Goal: Information Seeking & Learning: Learn about a topic

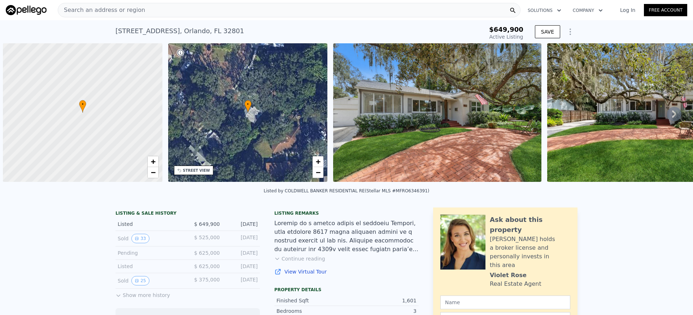
scroll to position [0, 3]
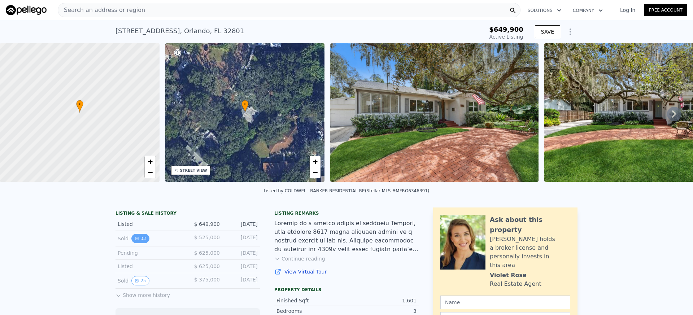
click at [144, 238] on button "33" at bounding box center [140, 238] width 18 height 9
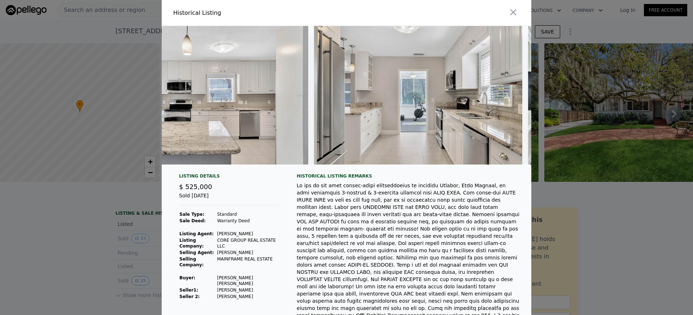
scroll to position [0, 6511]
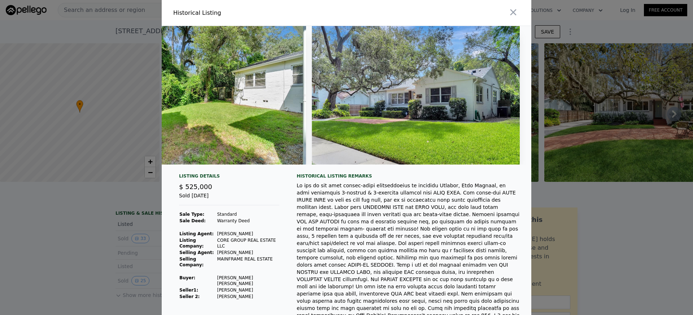
click at [111, 218] on div at bounding box center [346, 157] width 693 height 315
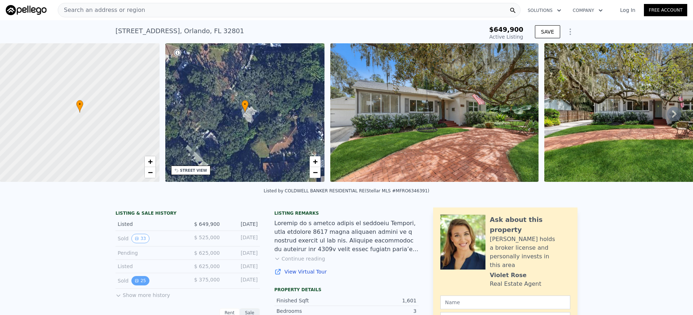
click at [140, 280] on button "25" at bounding box center [140, 280] width 18 height 9
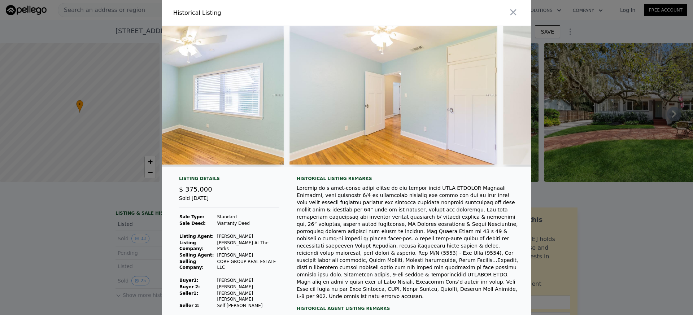
scroll to position [0, 3804]
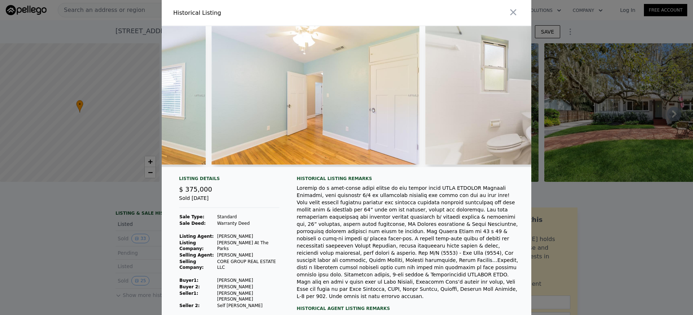
click at [79, 236] on div at bounding box center [346, 157] width 693 height 315
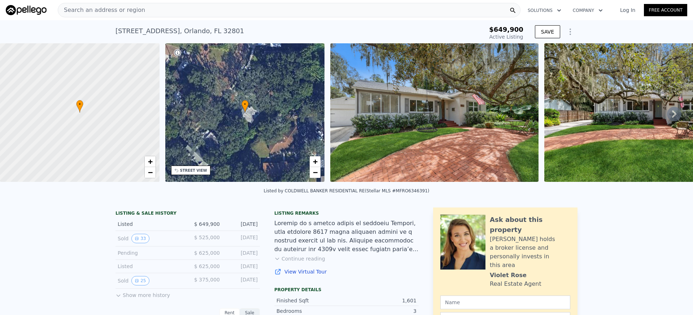
click at [155, 291] on button "Show more history" at bounding box center [142, 294] width 54 height 10
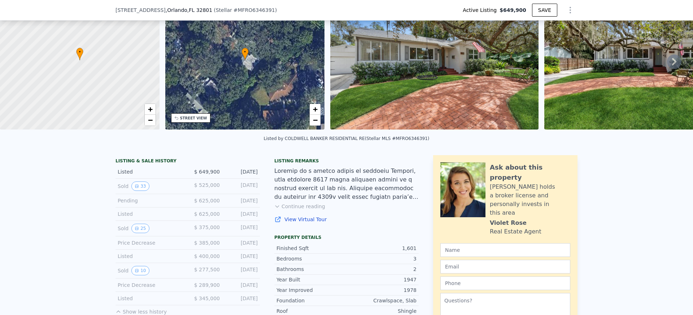
scroll to position [93, 0]
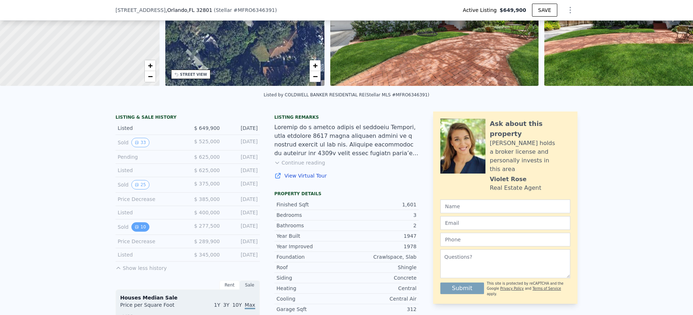
click at [144, 227] on button "10" at bounding box center [140, 226] width 18 height 9
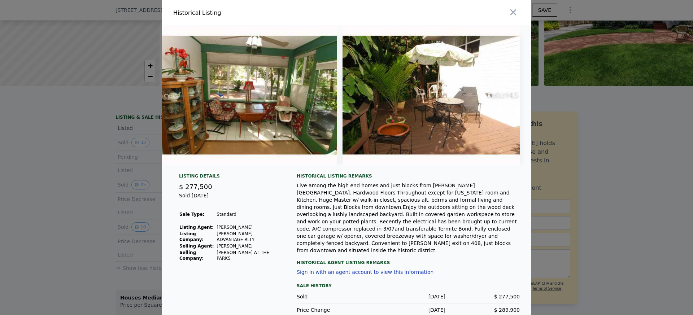
scroll to position [0, 1473]
click at [39, 199] on div at bounding box center [346, 157] width 693 height 315
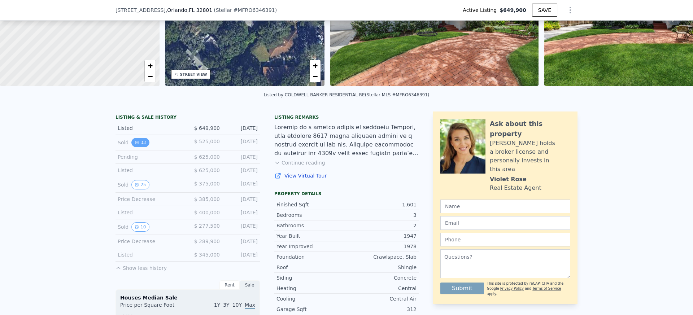
click at [134, 143] on button "33" at bounding box center [140, 142] width 18 height 9
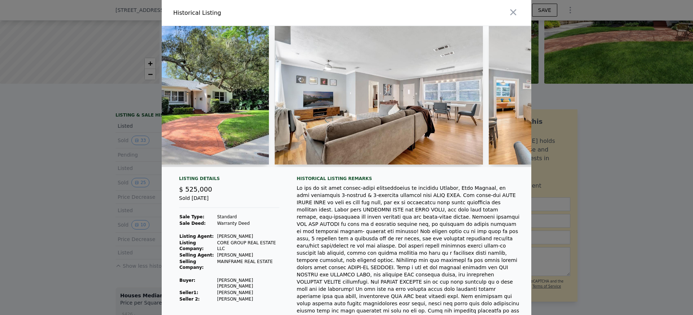
scroll to position [0, 277]
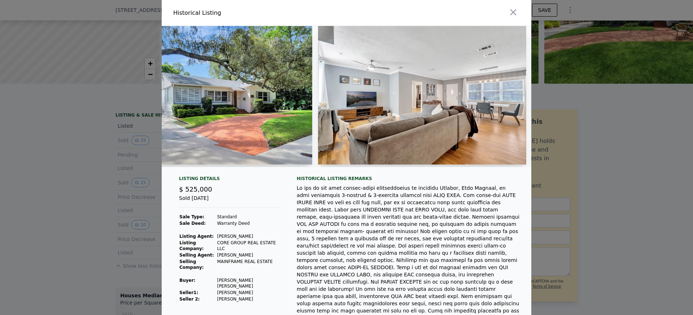
click at [96, 177] on div at bounding box center [346, 157] width 693 height 315
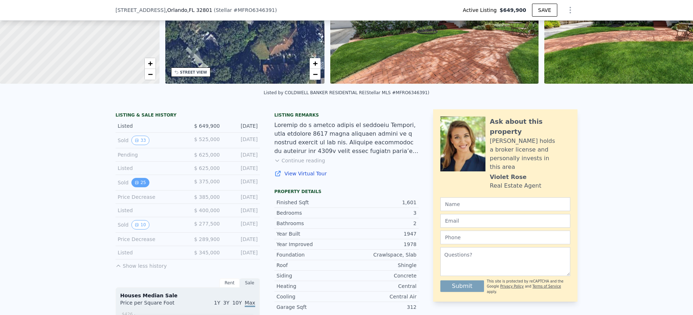
click at [146, 184] on button "25" at bounding box center [140, 182] width 18 height 9
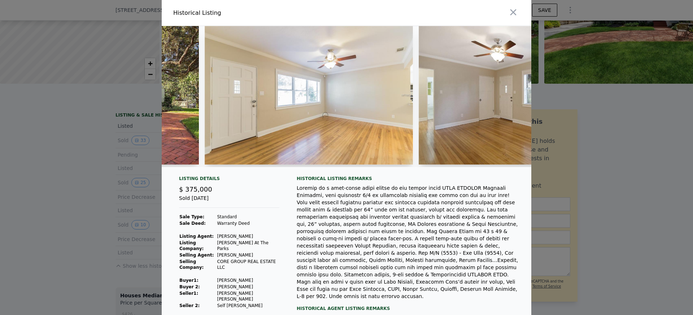
scroll to position [0, 190]
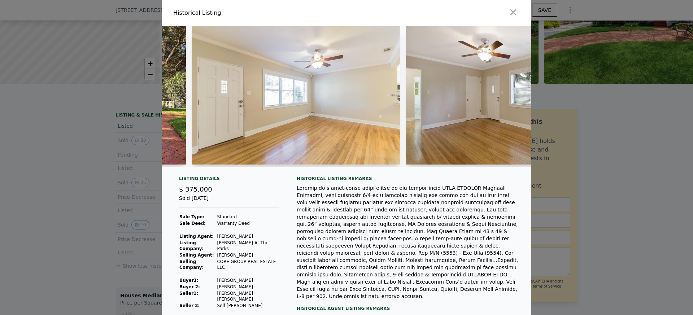
click at [366, 119] on img at bounding box center [296, 95] width 208 height 139
click at [97, 157] on div at bounding box center [346, 157] width 693 height 315
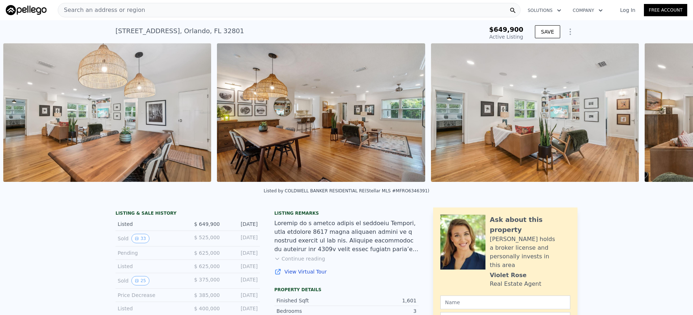
scroll to position [0, 1399]
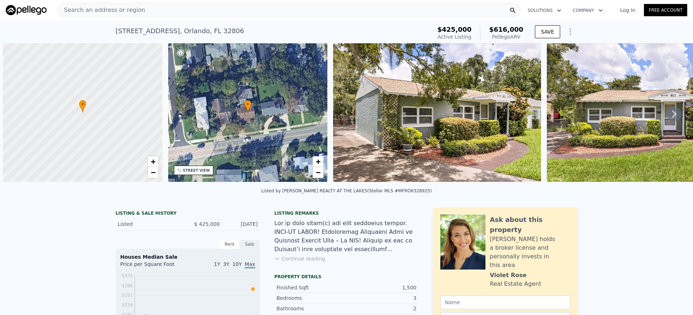
scroll to position [0, 3]
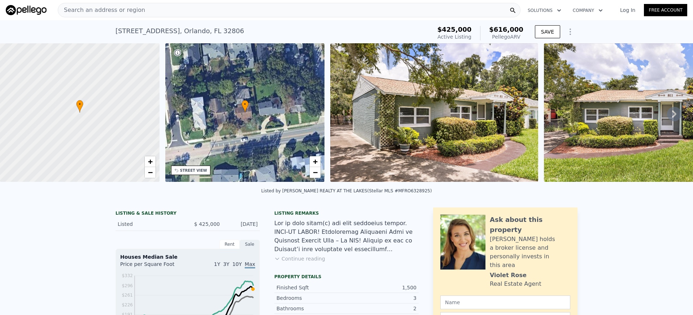
click at [303, 258] on button "Continue reading" at bounding box center [299, 258] width 51 height 7
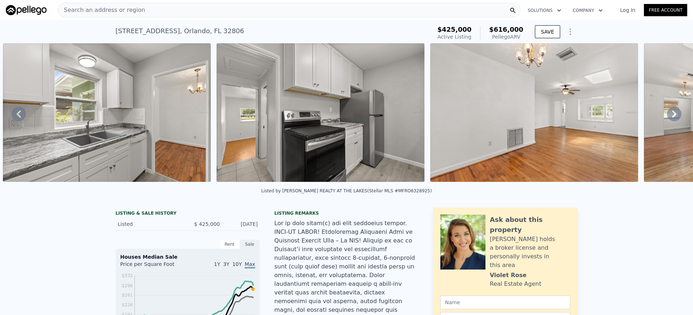
scroll to position [0, 0]
